Goal: Task Accomplishment & Management: Manage account settings

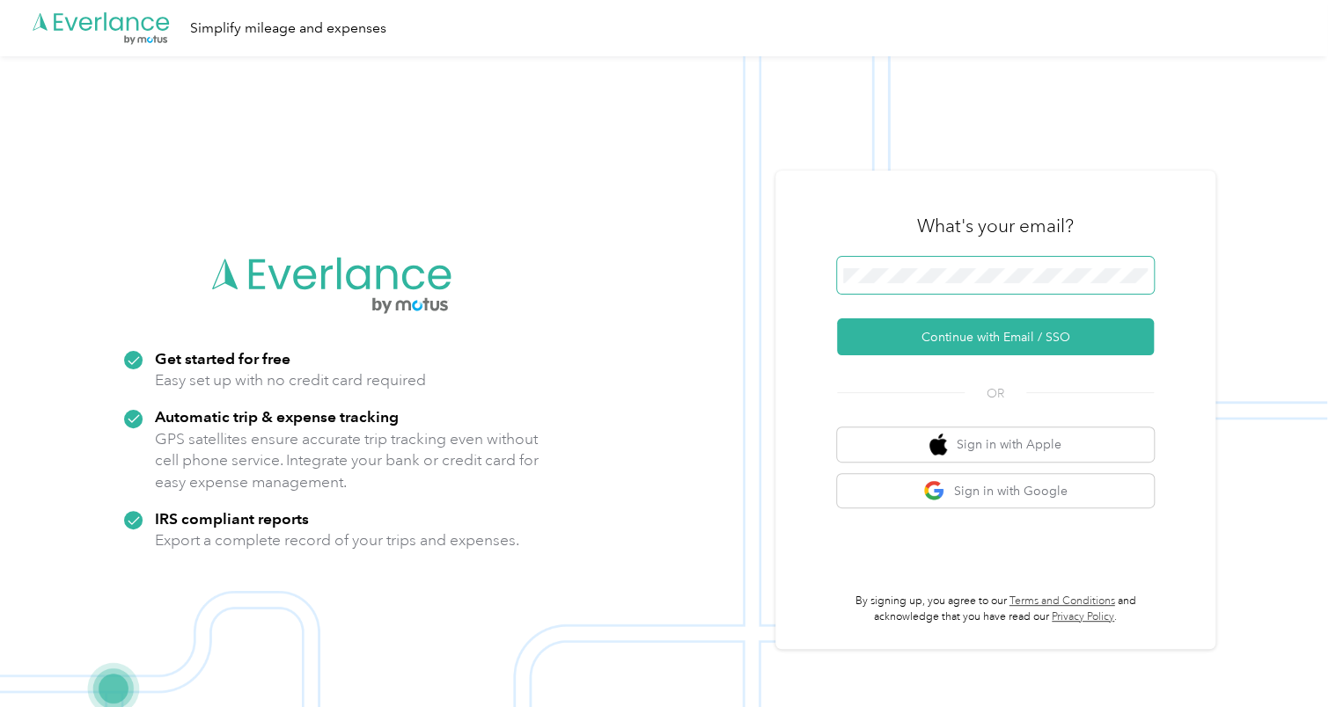
click at [837, 319] on button "Continue with Email / SSO" at bounding box center [995, 337] width 317 height 37
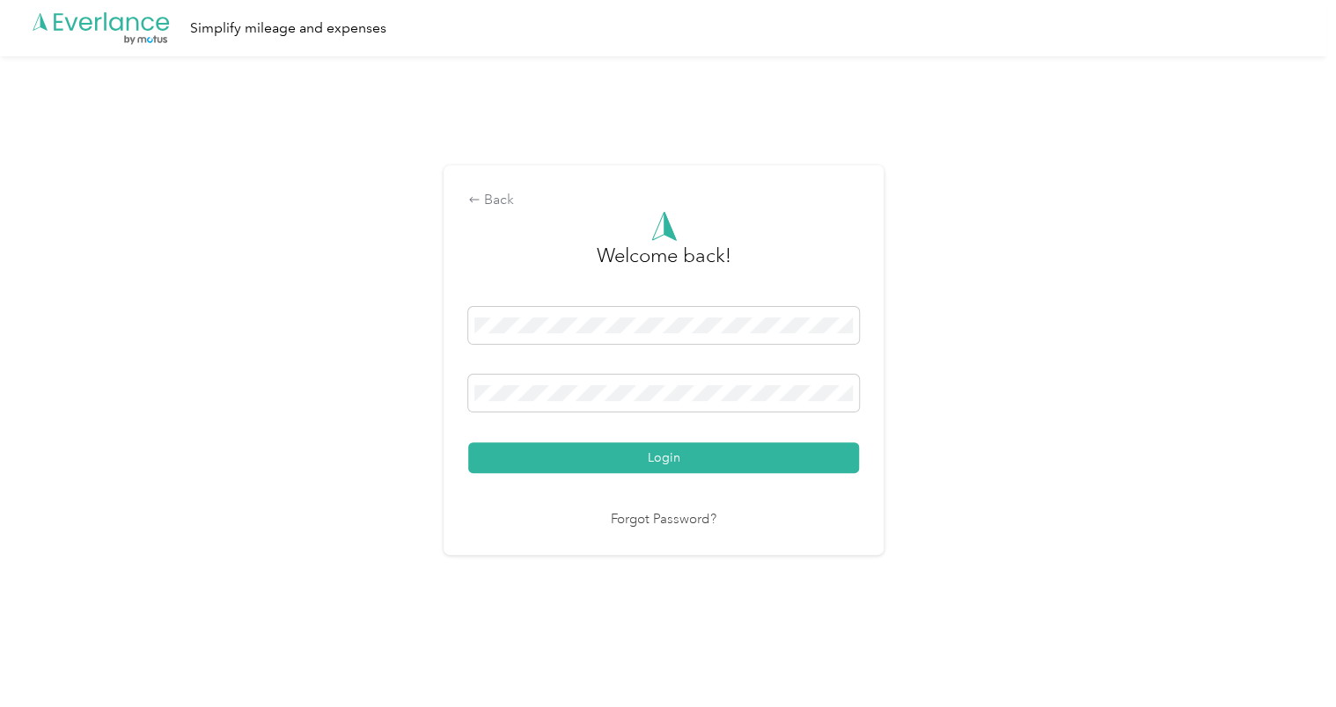
click at [468, 443] on button "Login" at bounding box center [663, 458] width 391 height 31
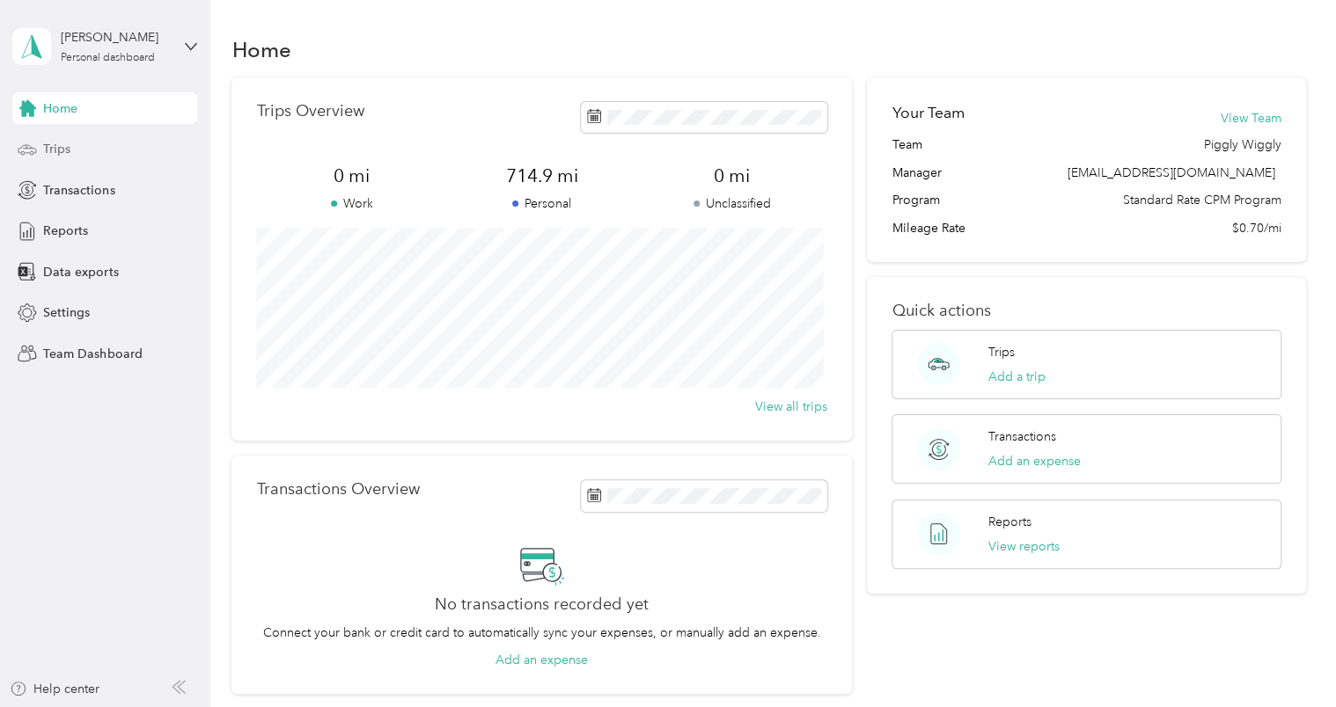
click at [102, 137] on div "Trips" at bounding box center [104, 150] width 185 height 32
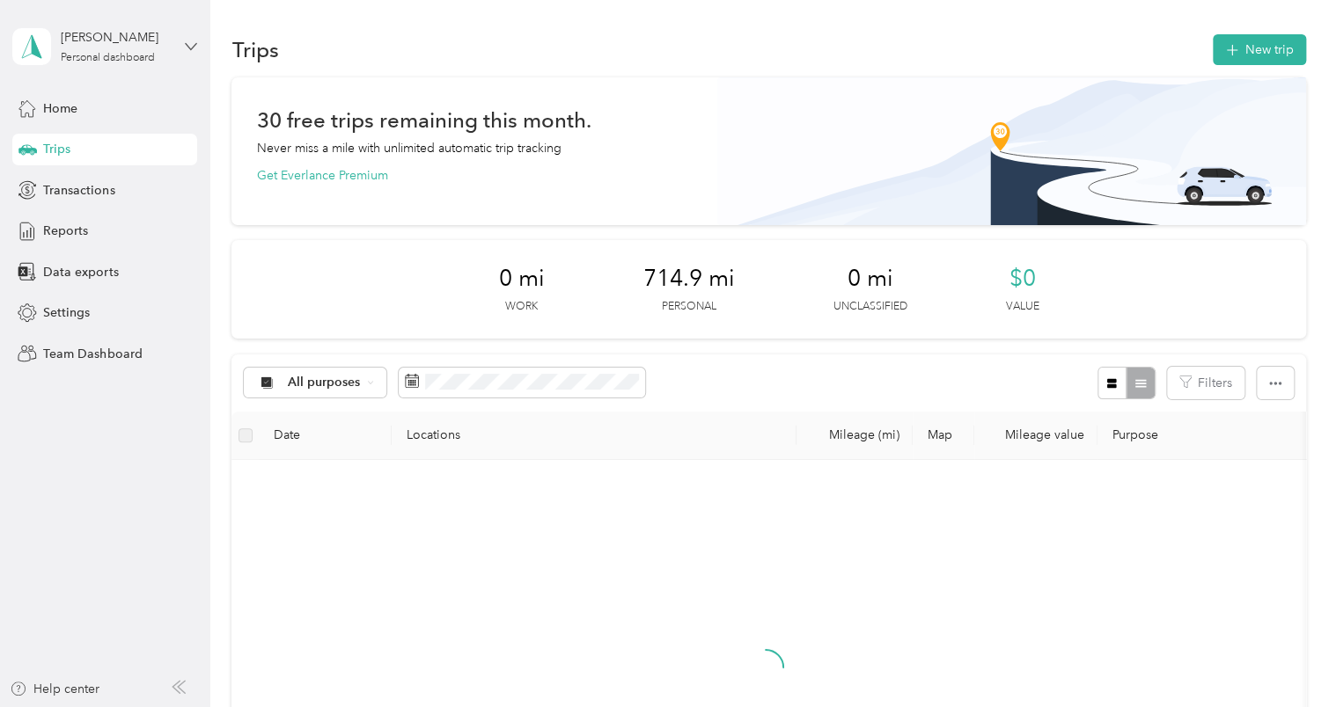
click at [187, 46] on icon at bounding box center [191, 46] width 12 height 12
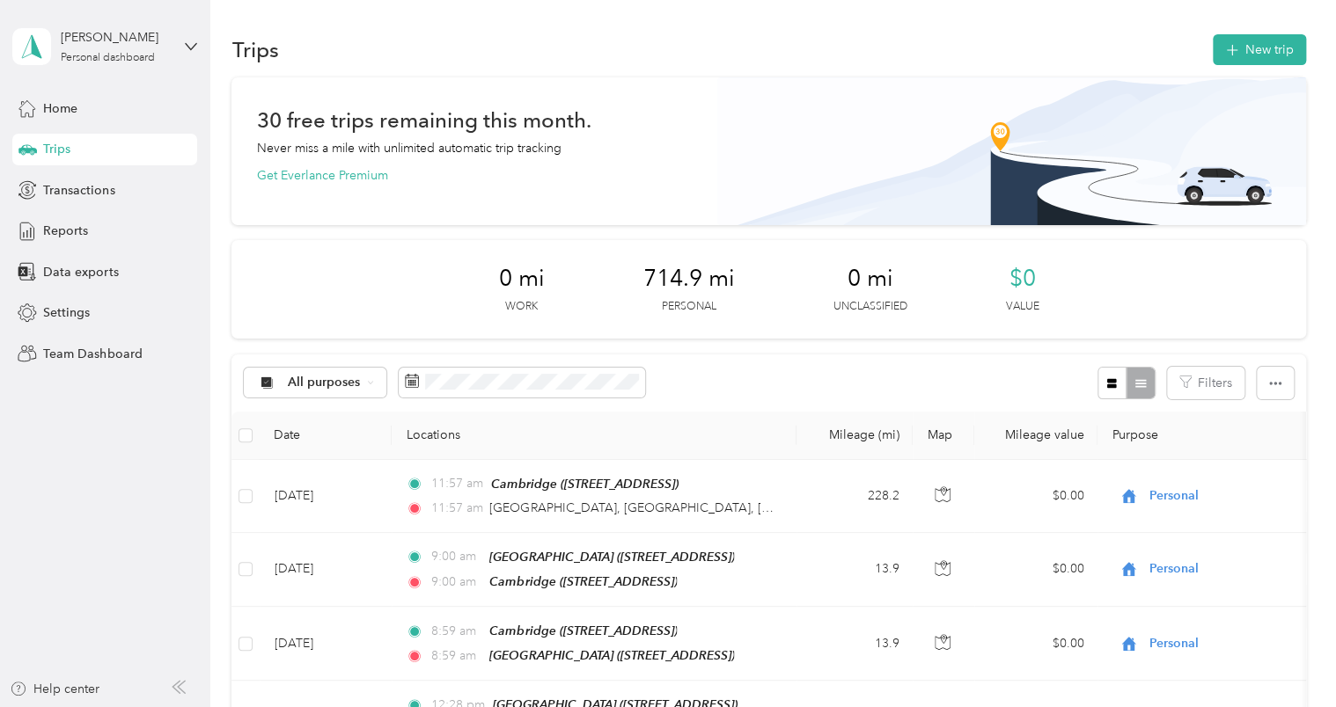
click at [82, 149] on div "Team dashboard" at bounding box center [199, 144] width 346 height 31
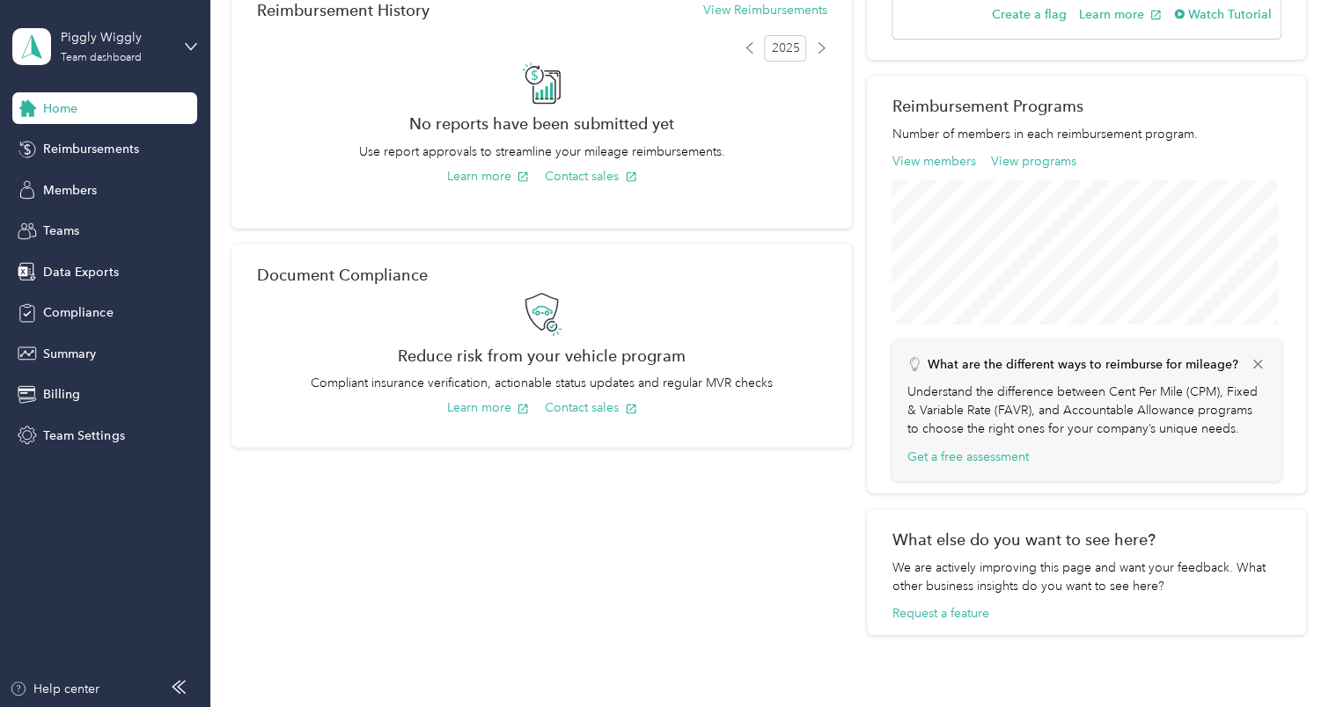
scroll to position [469, 0]
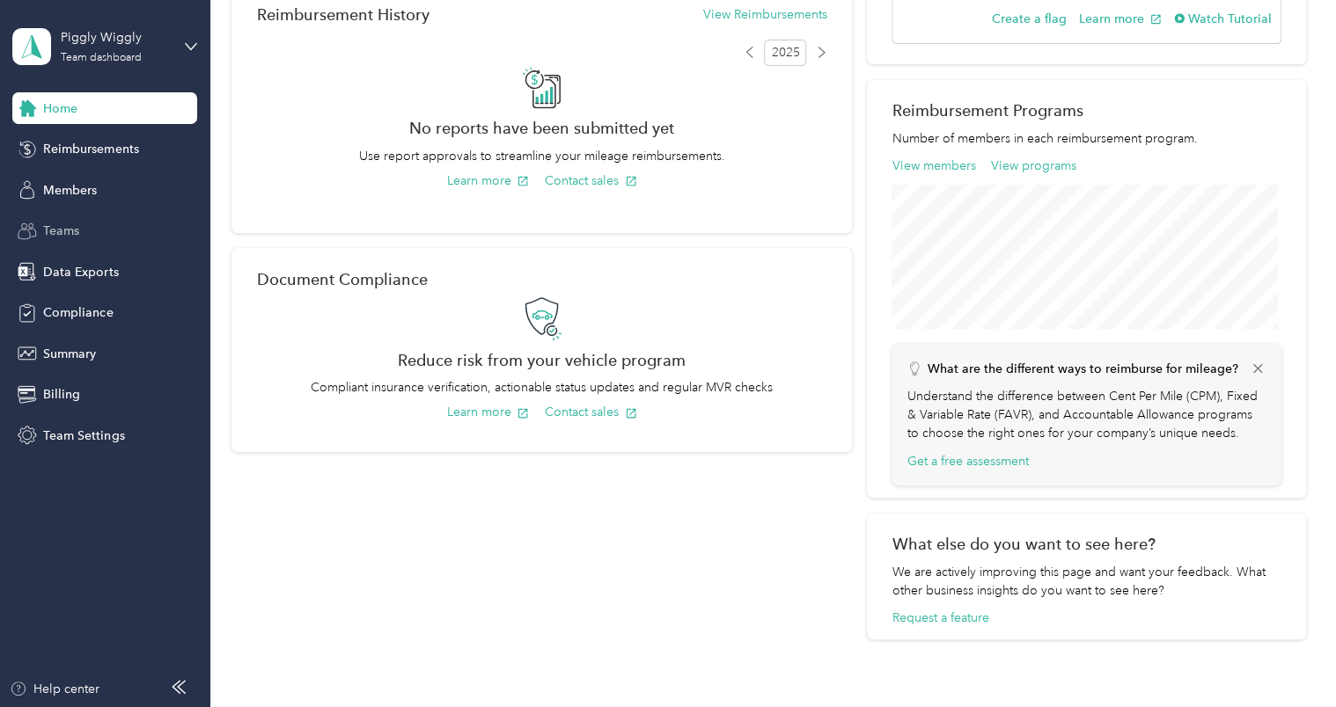
click at [103, 226] on div "Teams" at bounding box center [104, 232] width 185 height 32
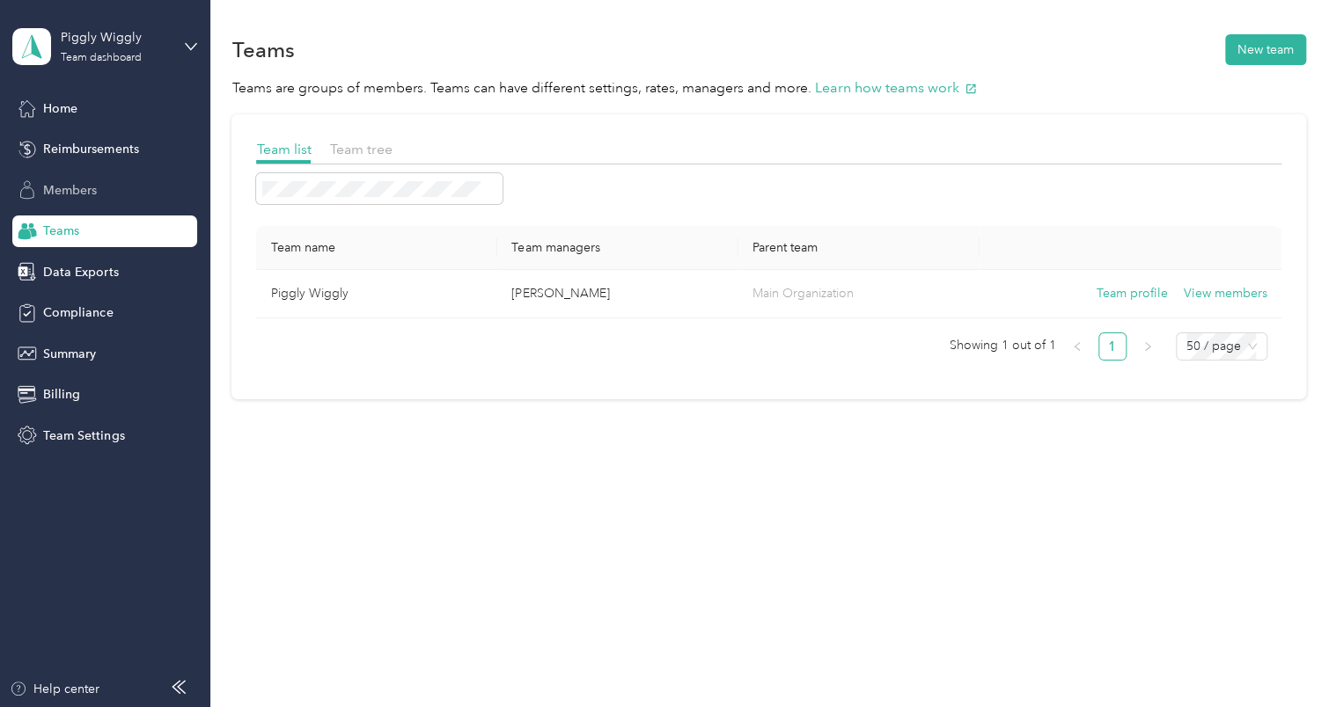
click at [61, 189] on span "Members" at bounding box center [70, 190] width 54 height 18
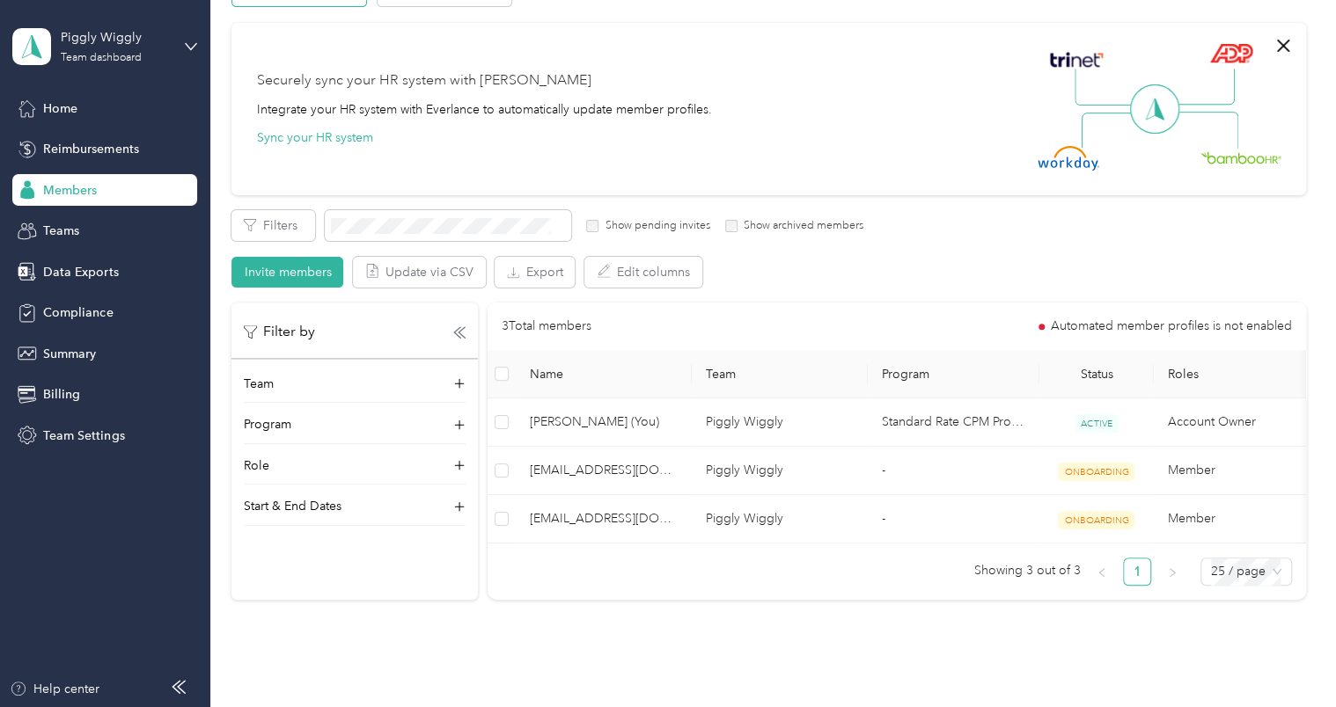
scroll to position [132, 0]
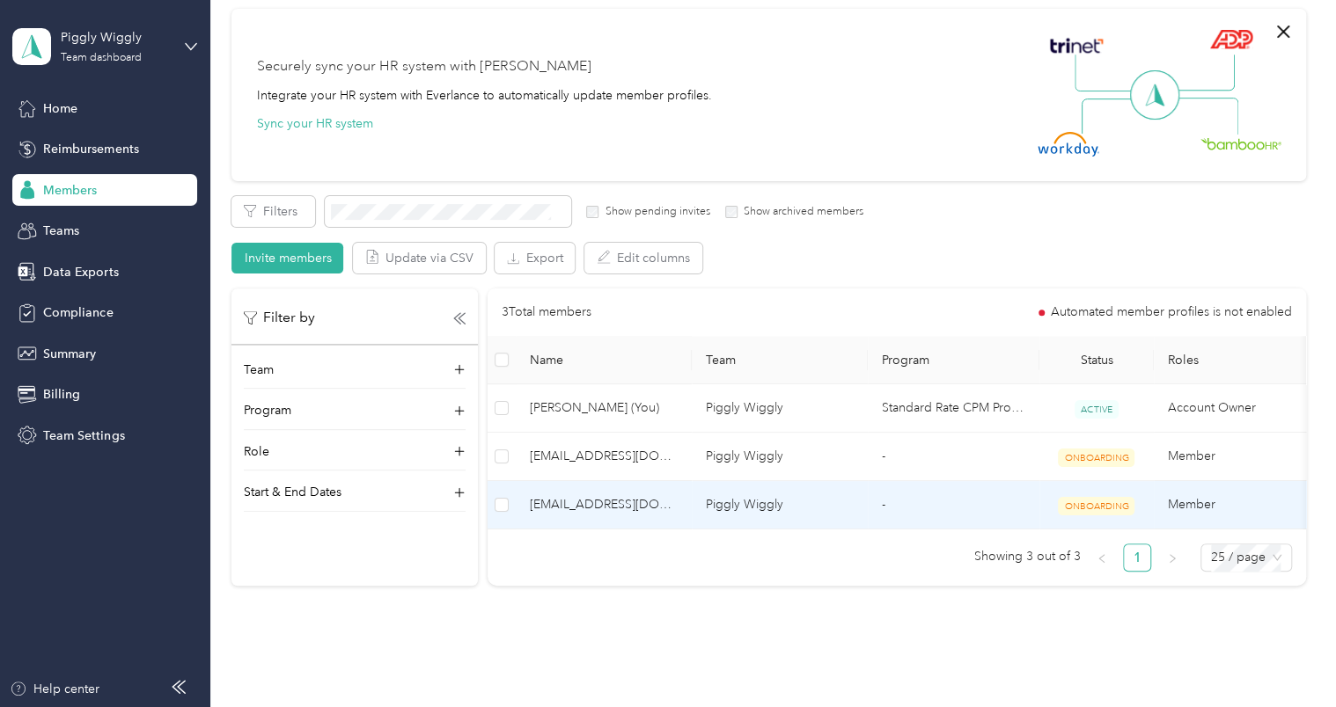
click at [556, 500] on span "[EMAIL_ADDRESS][DOMAIN_NAME]" at bounding box center [604, 504] width 148 height 19
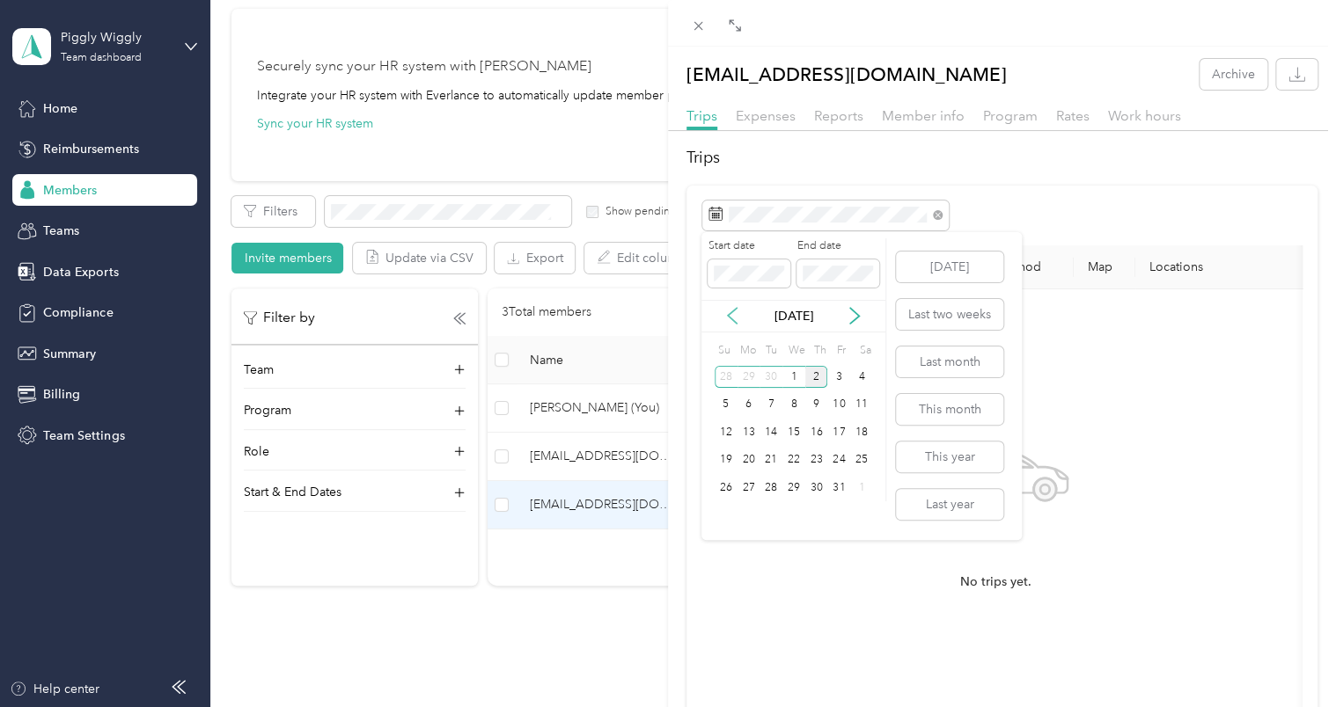
click at [736, 316] on icon at bounding box center [732, 316] width 18 height 18
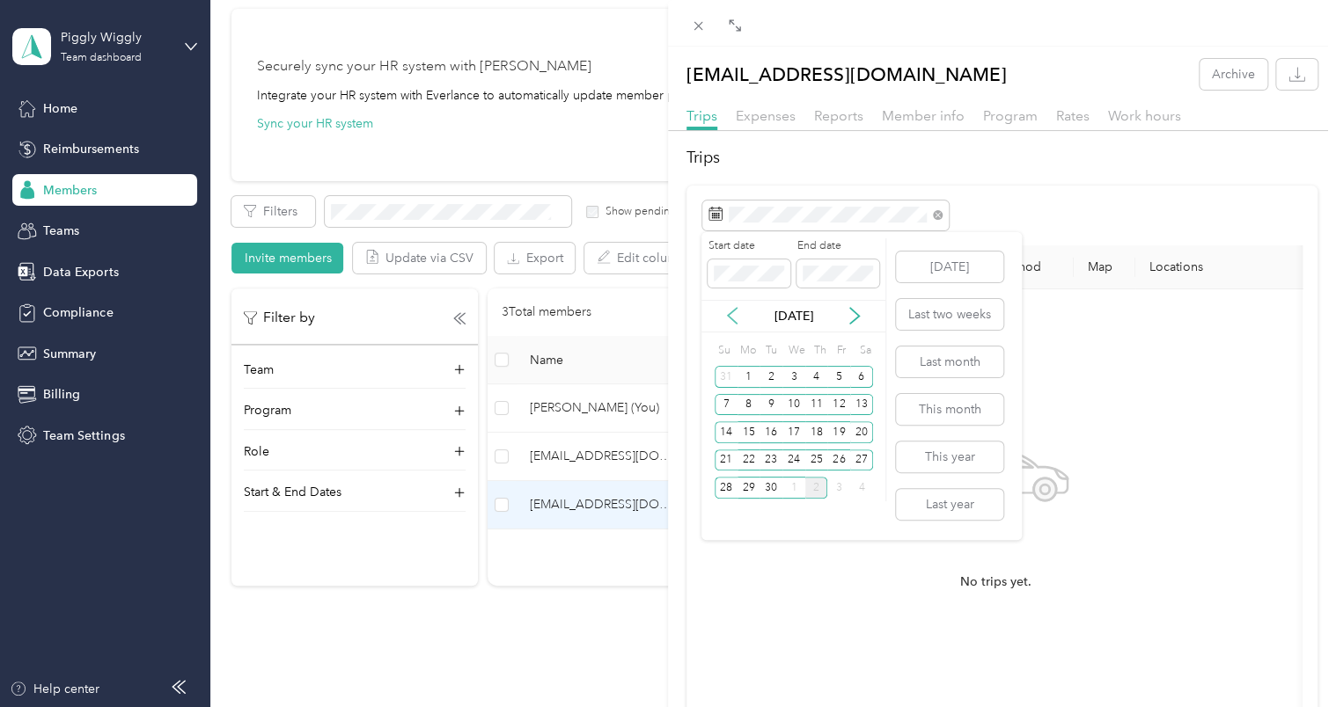
click at [736, 316] on icon at bounding box center [732, 316] width 18 height 18
drag, startPoint x: 721, startPoint y: 459, endPoint x: 722, endPoint y: 431, distance: 28.2
click at [722, 431] on div "Su Mo Tu We Th Fr Sa 1 2 3 4 5 6 7 8 9 10 11 12 13 14 15 16 17 18 19 20 21 22 2…" at bounding box center [793, 421] width 158 height 164
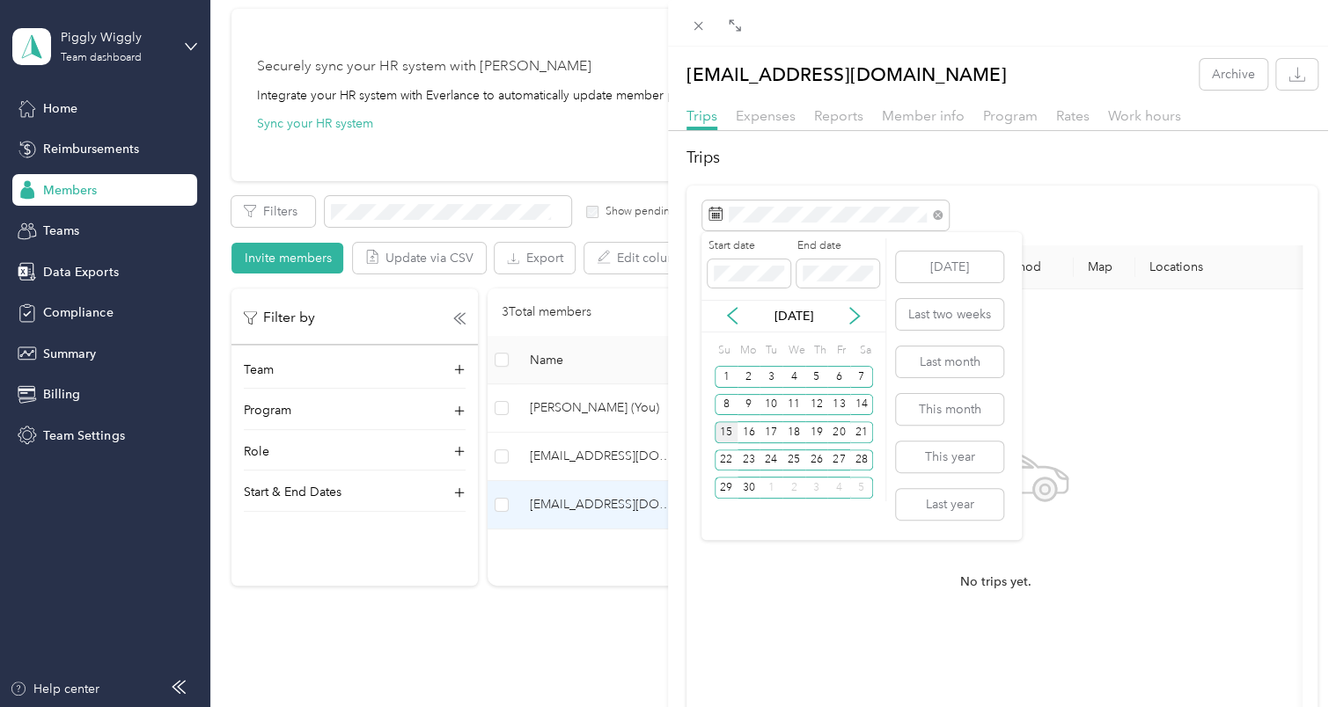
click at [722, 431] on div "15" at bounding box center [725, 432] width 23 height 22
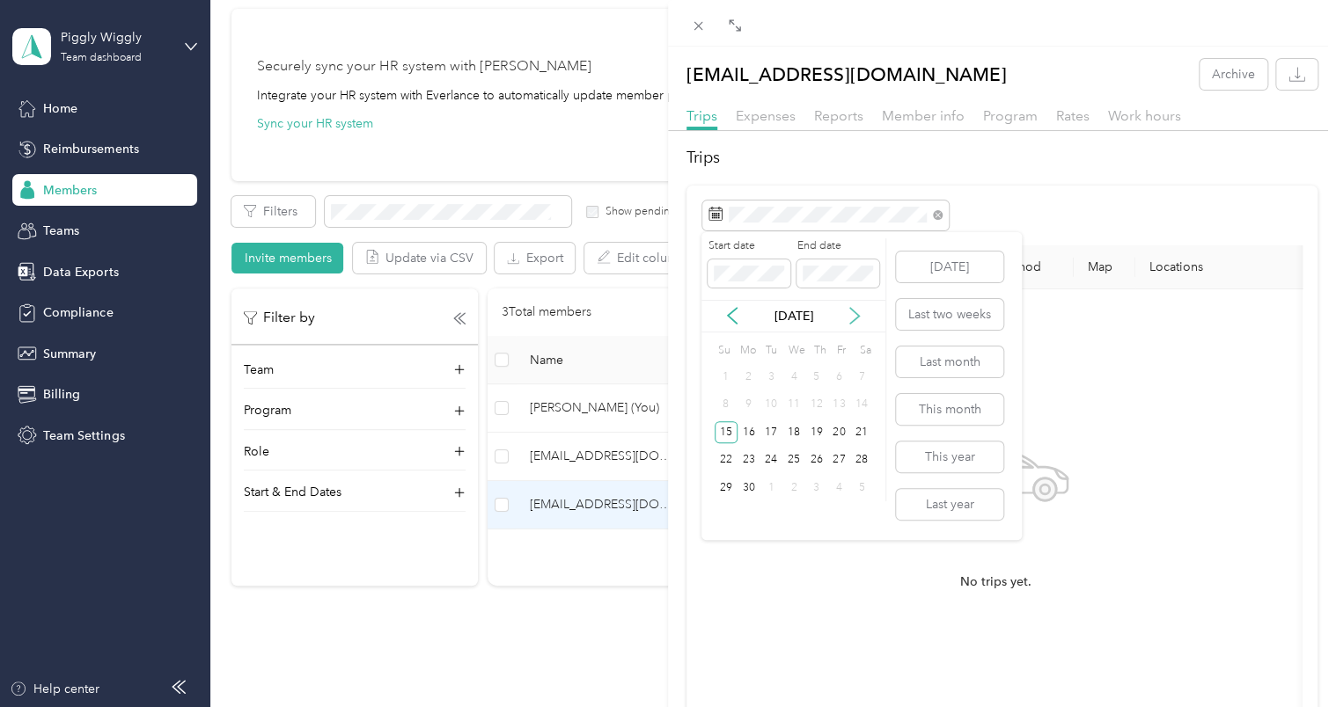
click at [857, 313] on icon at bounding box center [854, 317] width 9 height 16
click at [860, 377] on div "6" at bounding box center [861, 377] width 23 height 22
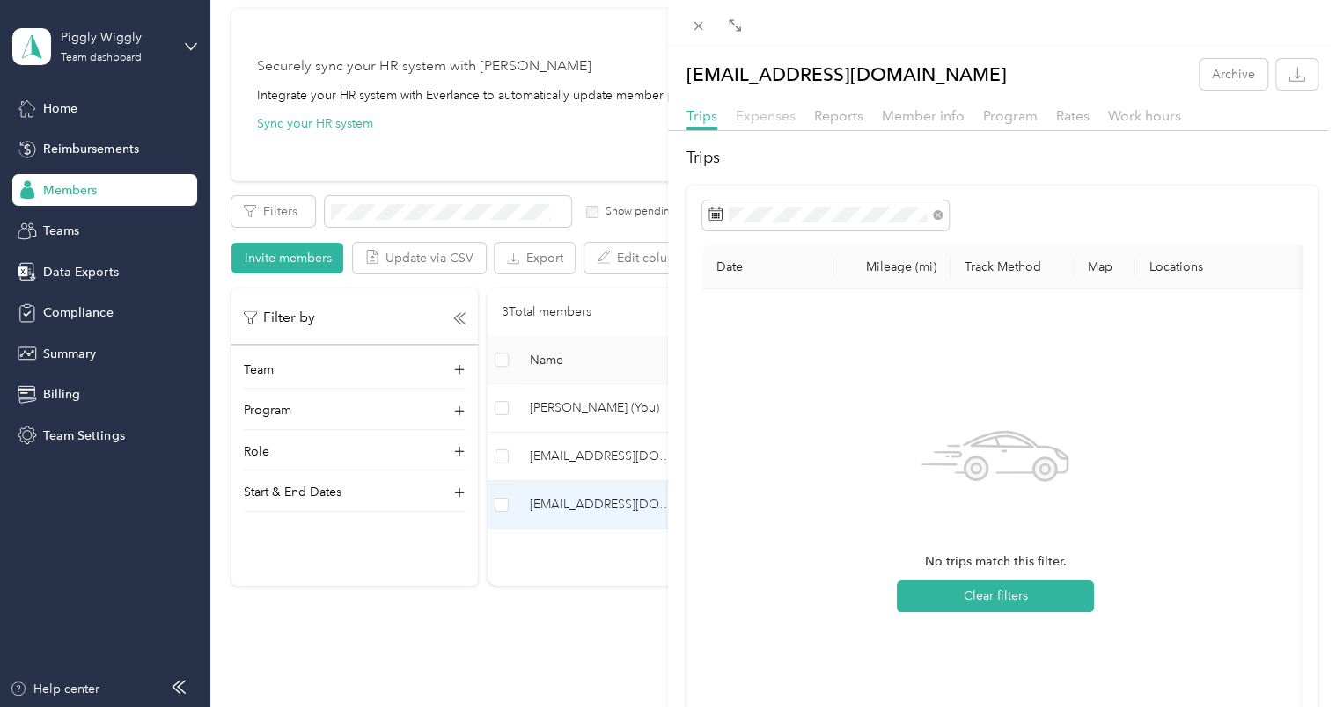
click at [775, 116] on span "Expenses" at bounding box center [766, 115] width 60 height 17
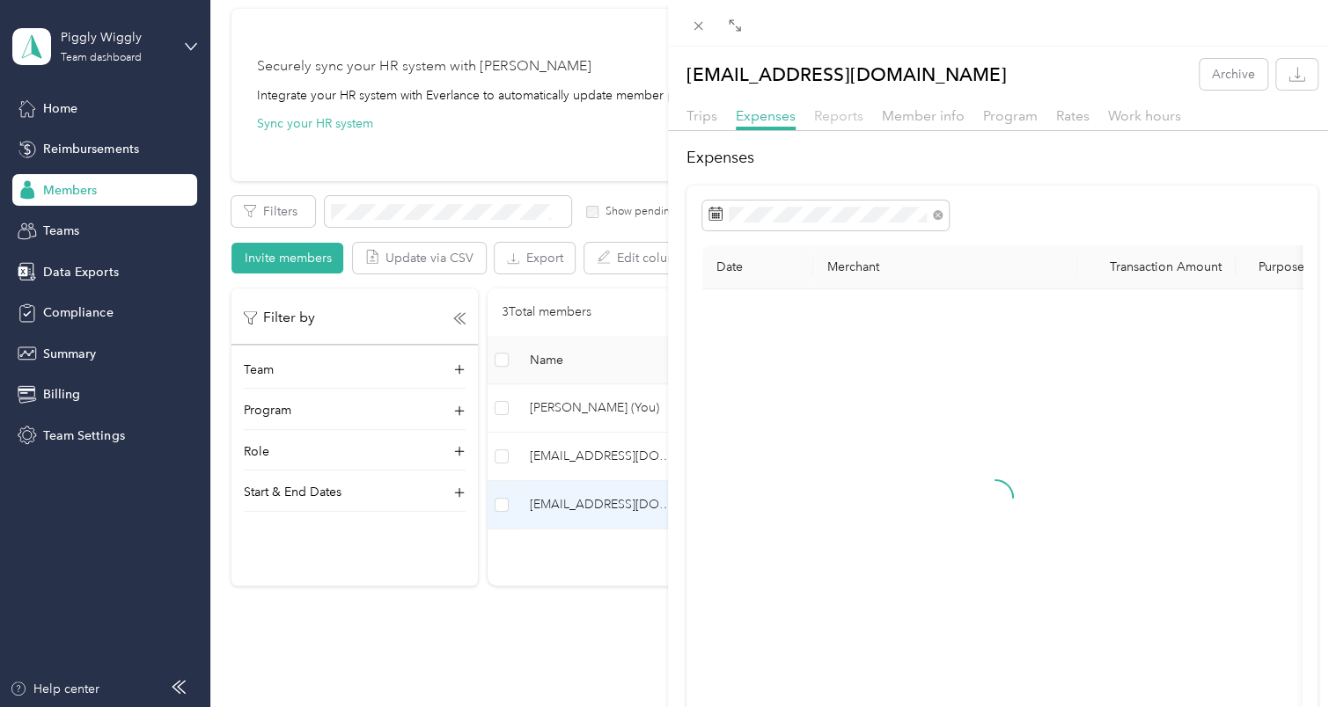
click at [833, 116] on span "Reports" at bounding box center [838, 115] width 49 height 17
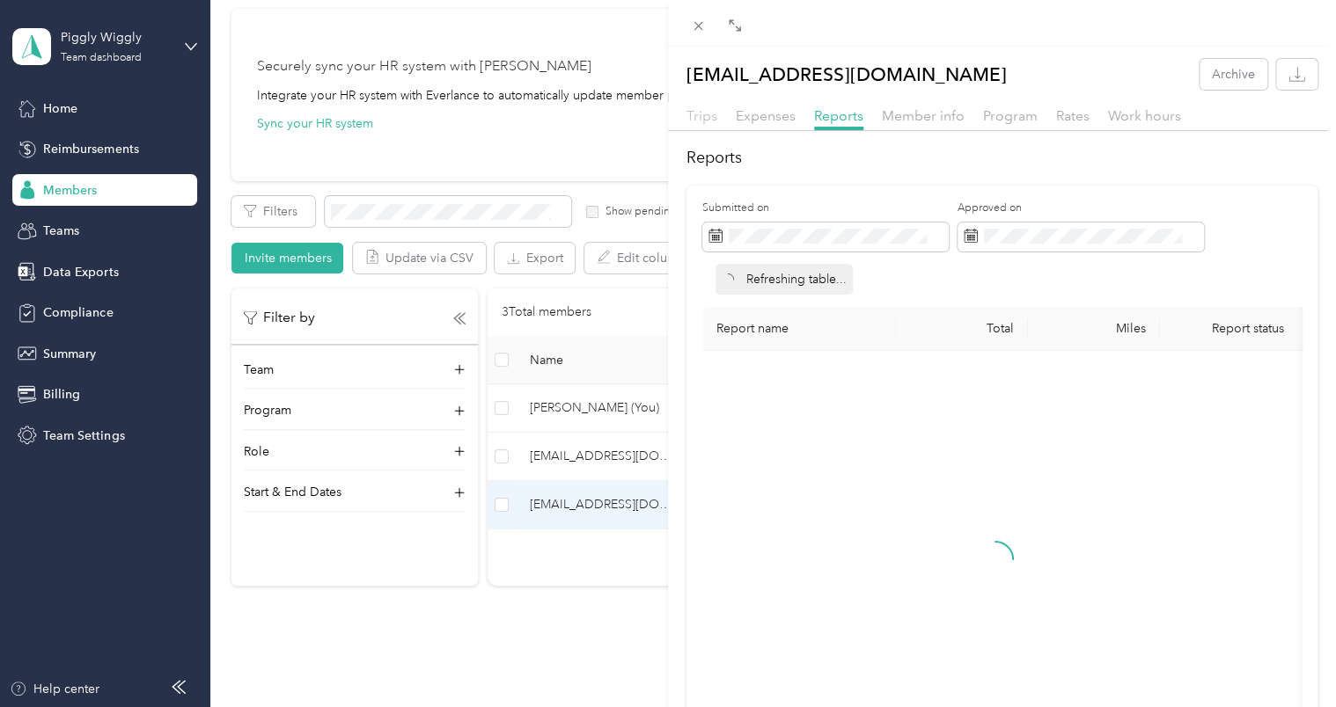
click at [702, 114] on span "Trips" at bounding box center [701, 115] width 31 height 17
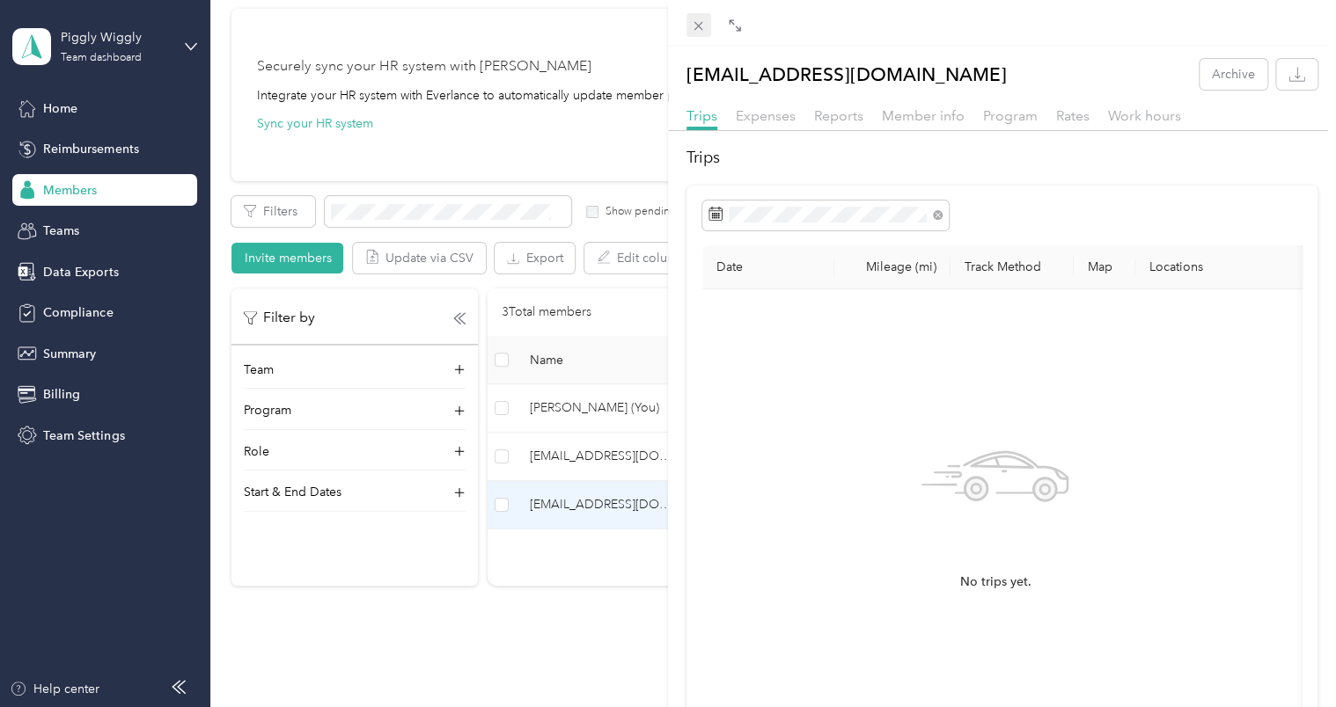
click at [694, 24] on icon at bounding box center [698, 25] width 15 height 15
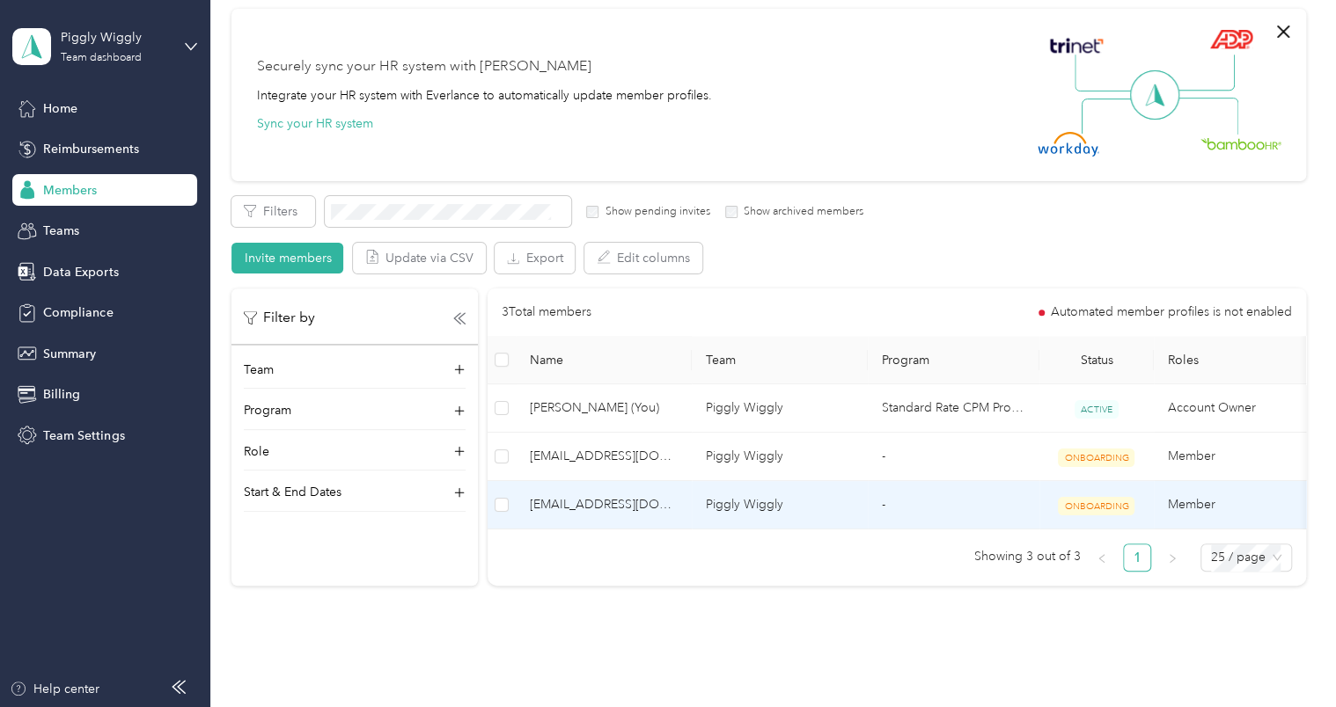
scroll to position [220, 0]
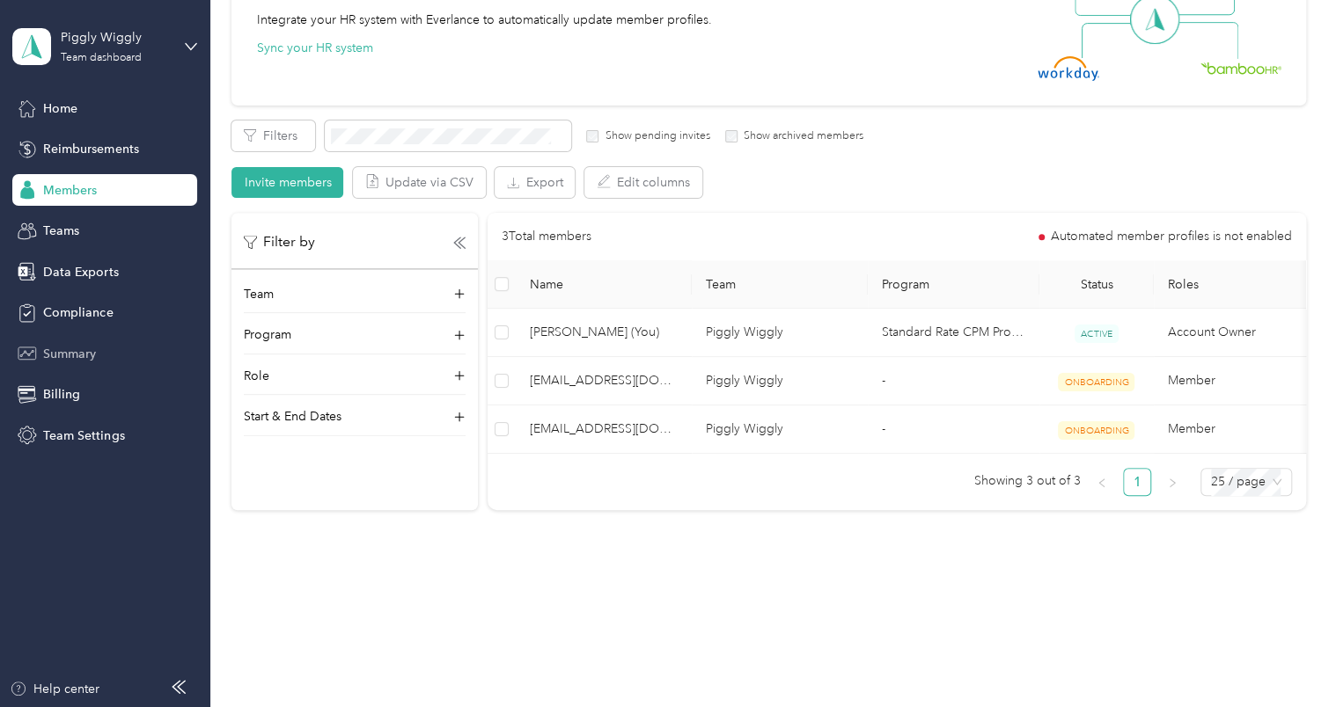
click at [77, 356] on span "Summary" at bounding box center [69, 354] width 53 height 18
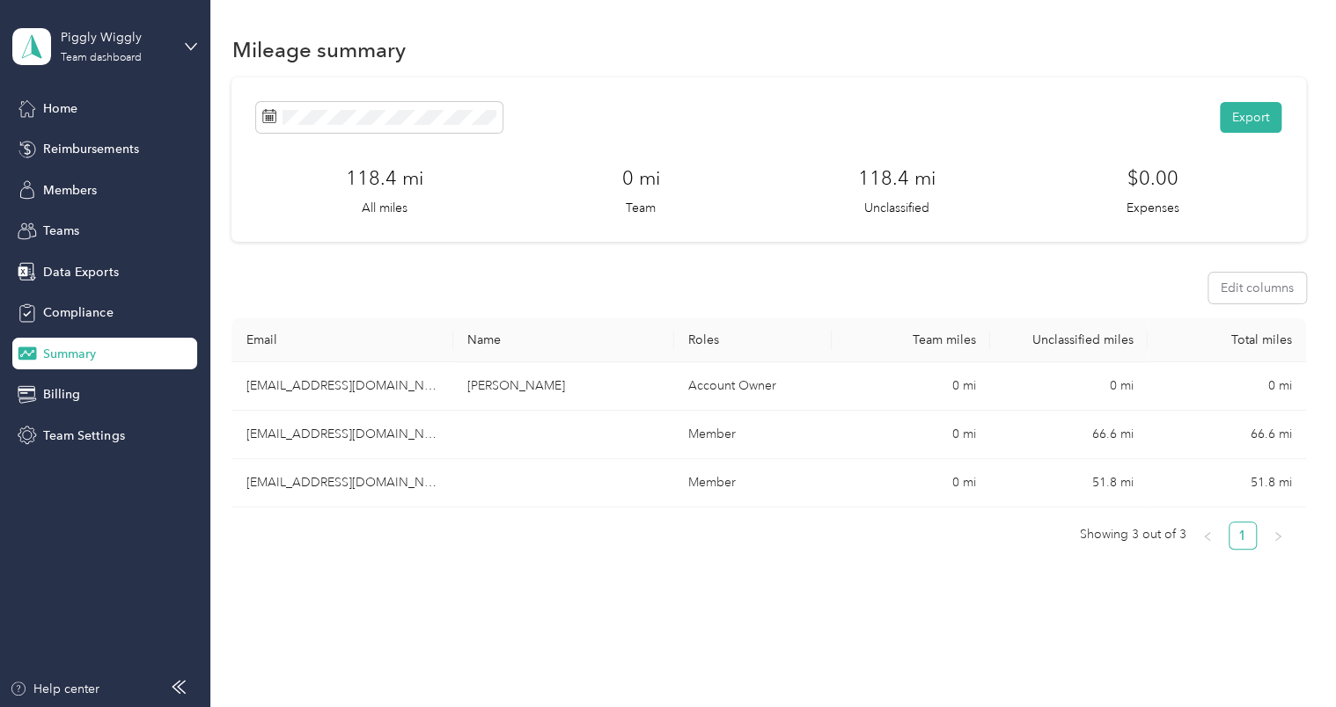
click at [707, 572] on div "Export 118.4 mi All miles 0 mi Team 118.4 mi Unclassified $0.00 Expenses Edit c…" at bounding box center [767, 357] width 1073 height 561
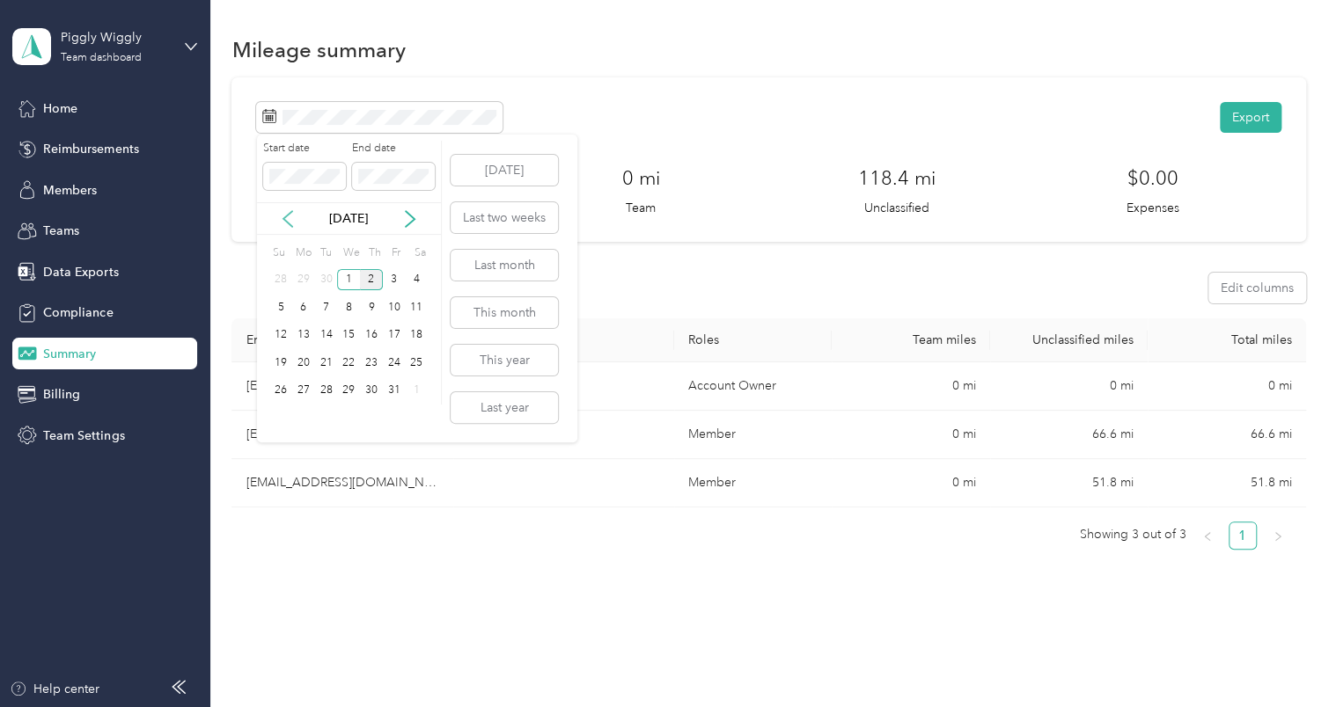
click at [291, 211] on icon at bounding box center [287, 219] width 9 height 16
click at [278, 336] on div "15" at bounding box center [280, 336] width 23 height 22
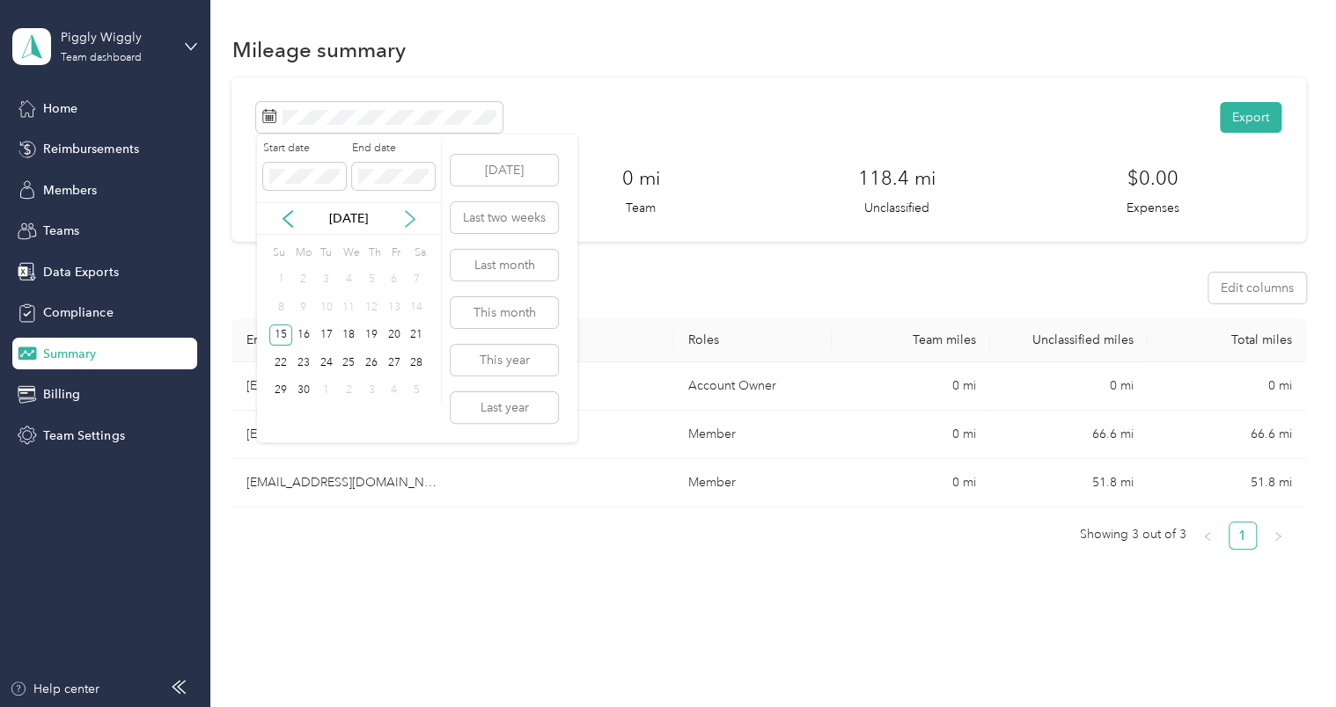
click at [410, 218] on icon at bounding box center [410, 219] width 18 height 18
click at [289, 225] on icon at bounding box center [288, 219] width 18 height 18
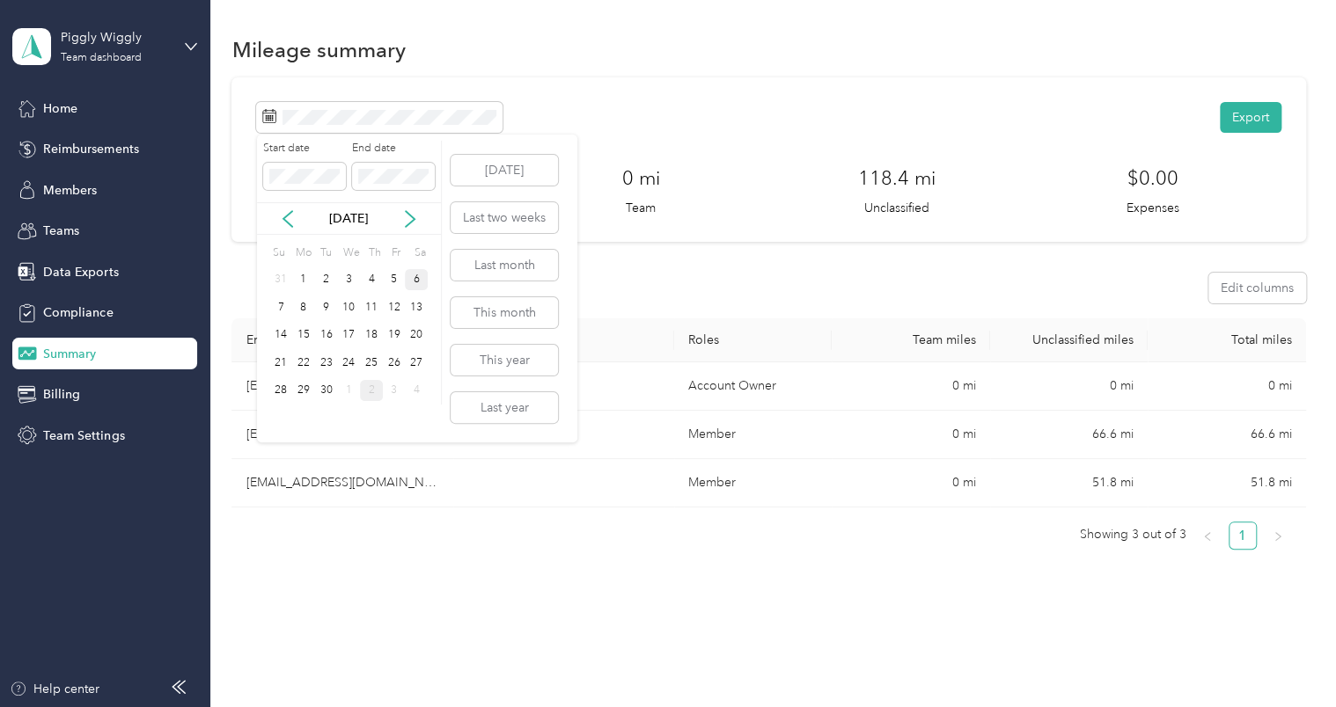
click at [413, 278] on div "6" at bounding box center [416, 280] width 23 height 22
